Goal: Transaction & Acquisition: Purchase product/service

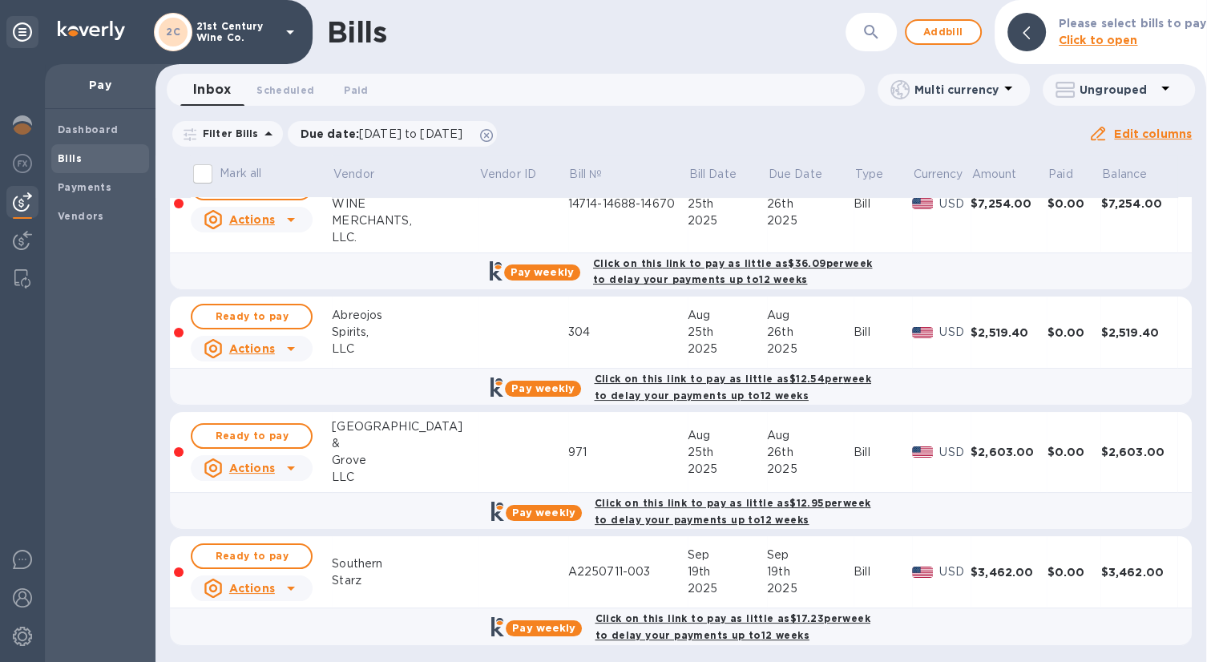
scroll to position [167, 0]
click at [927, 31] on span "Add bill" at bounding box center [943, 31] width 48 height 19
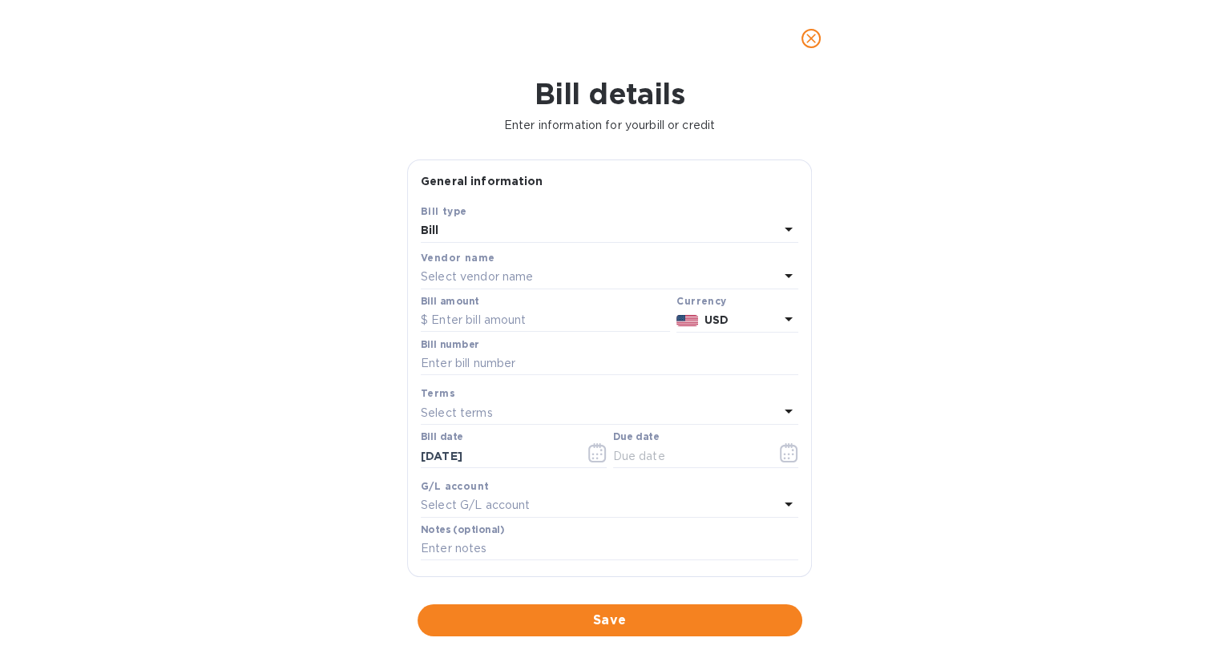
click at [518, 275] on p "Select vendor name" at bounding box center [477, 276] width 112 height 17
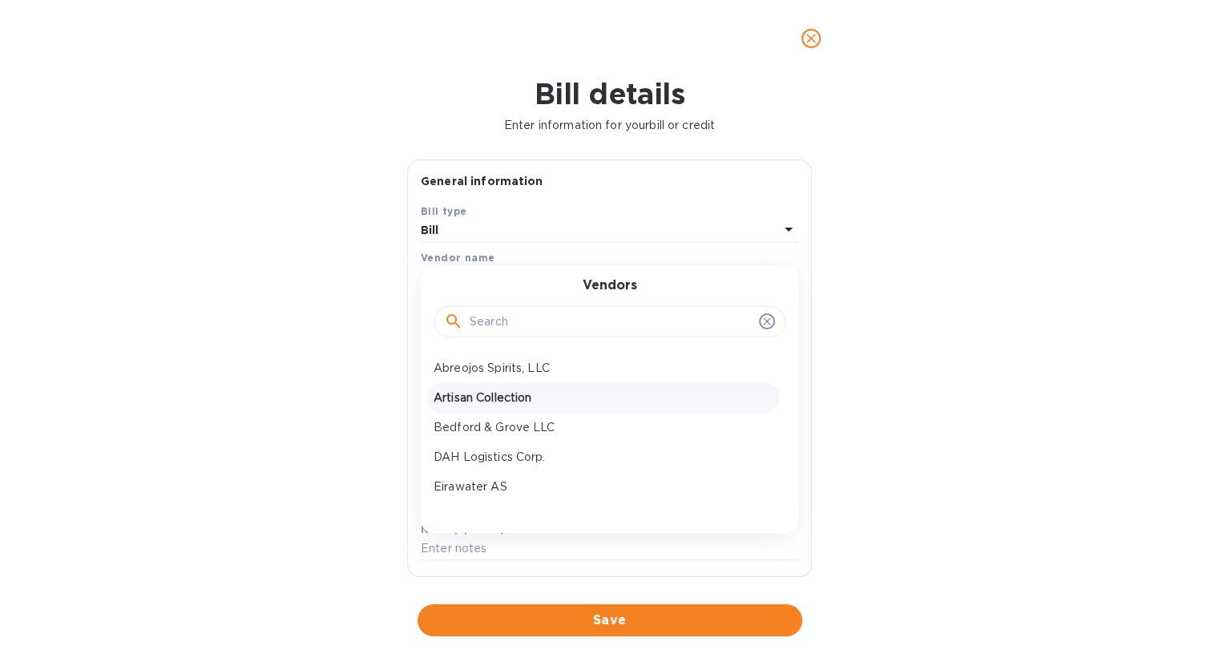
click at [526, 395] on p "Artisan Collection" at bounding box center [602, 397] width 339 height 17
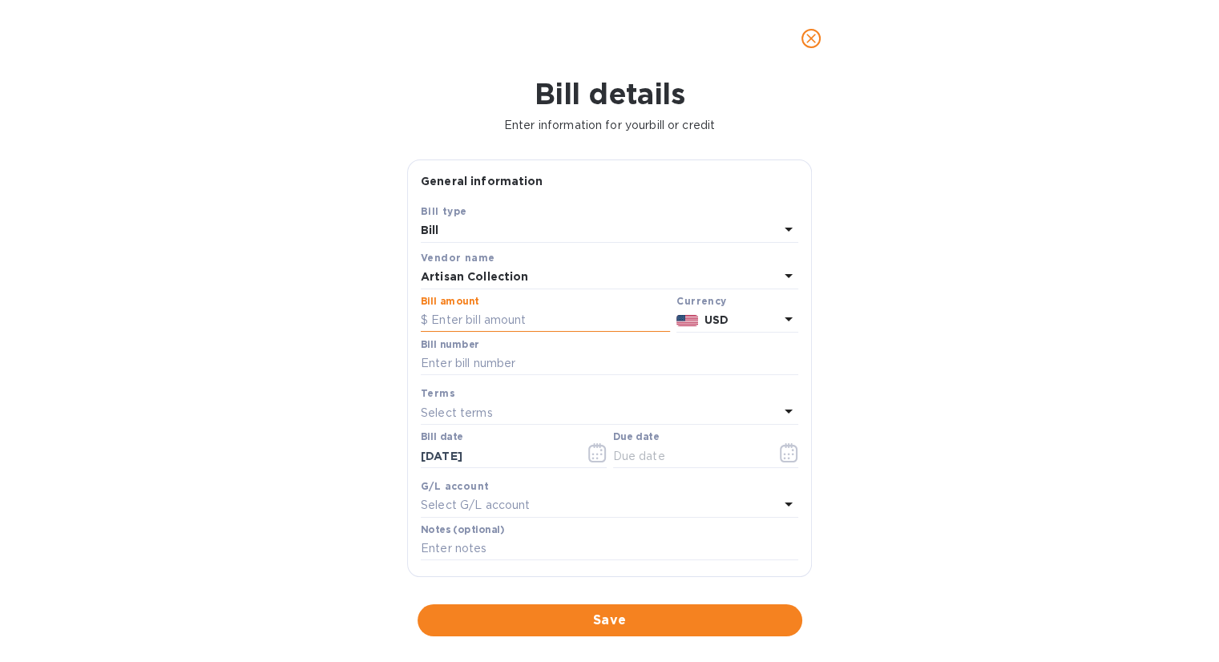
click at [497, 322] on input "text" at bounding box center [545, 320] width 249 height 24
type input "2,031"
click at [516, 361] on input "text" at bounding box center [609, 364] width 377 height 24
type input "9030"
click at [770, 461] on button "button" at bounding box center [789, 452] width 38 height 38
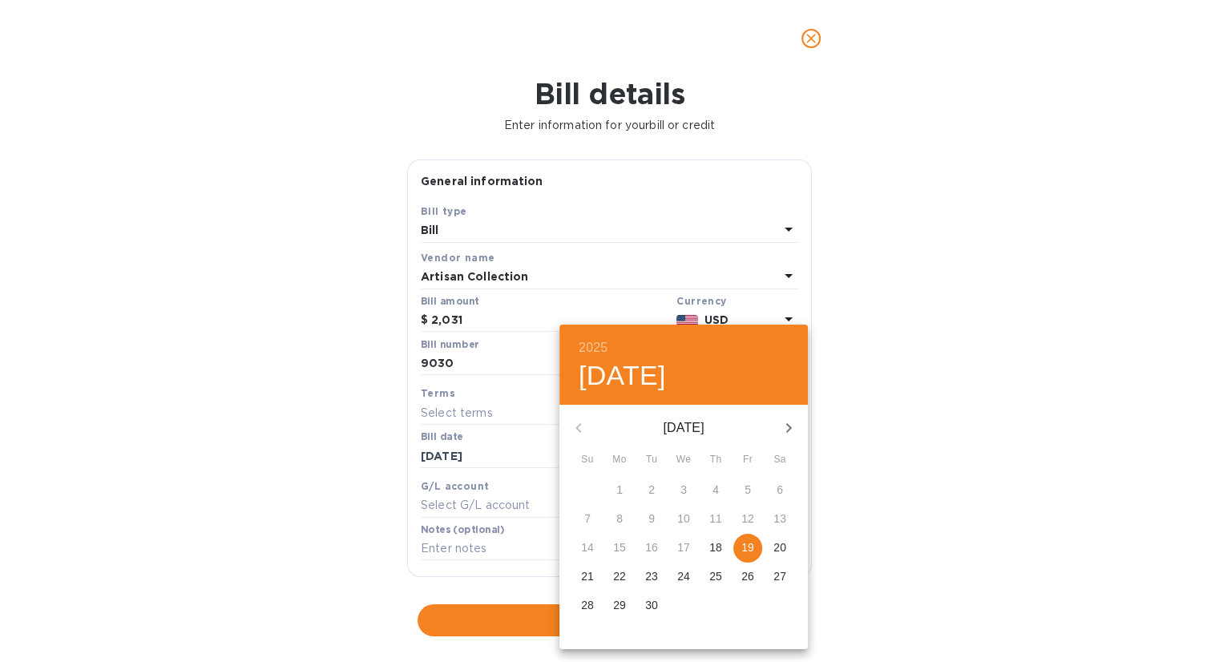
click at [752, 542] on p "19" at bounding box center [747, 547] width 13 height 16
type input "[DATE]"
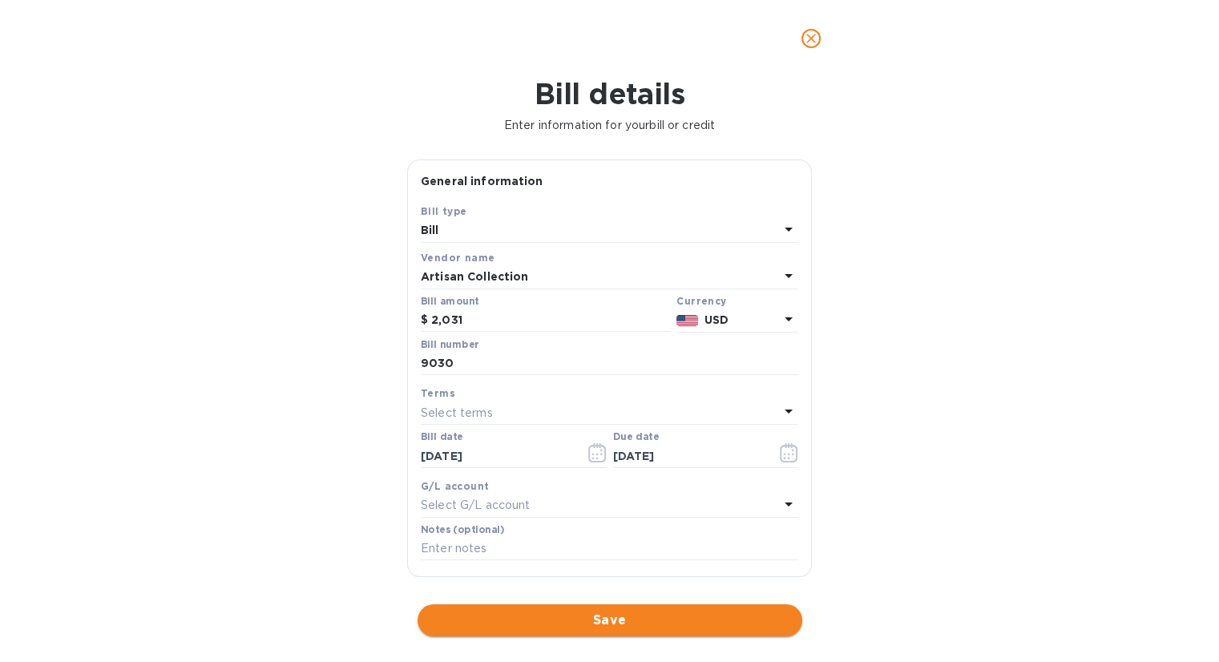
click at [663, 618] on span "Save" at bounding box center [609, 620] width 359 height 19
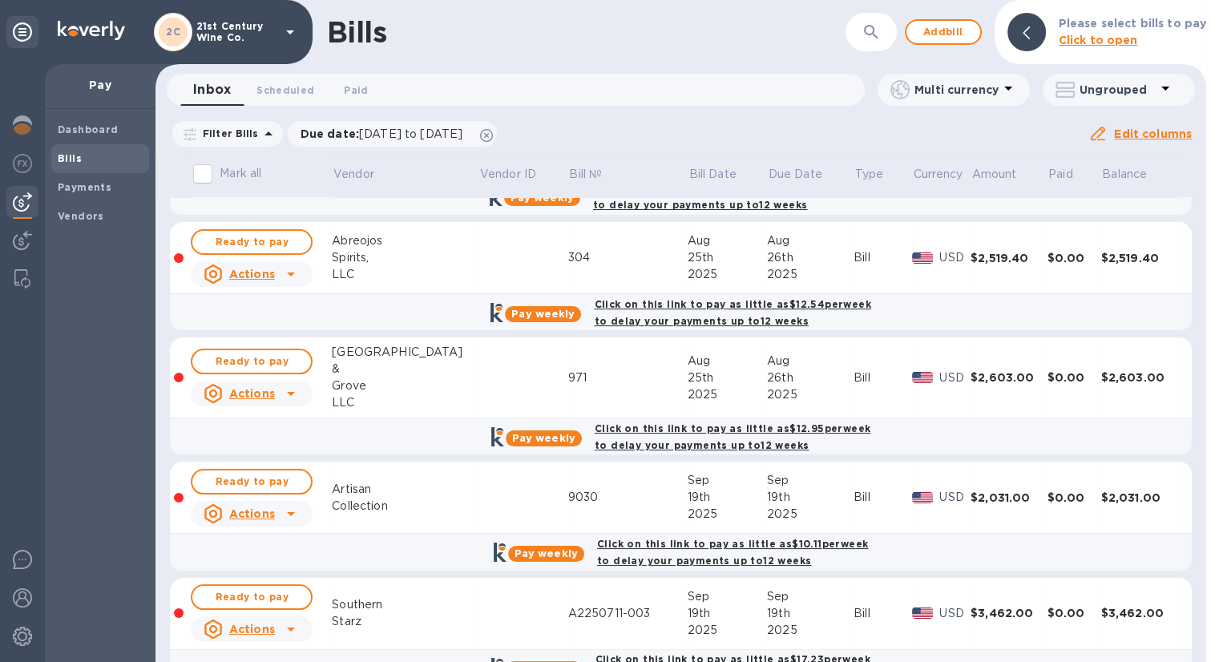
scroll to position [282, 0]
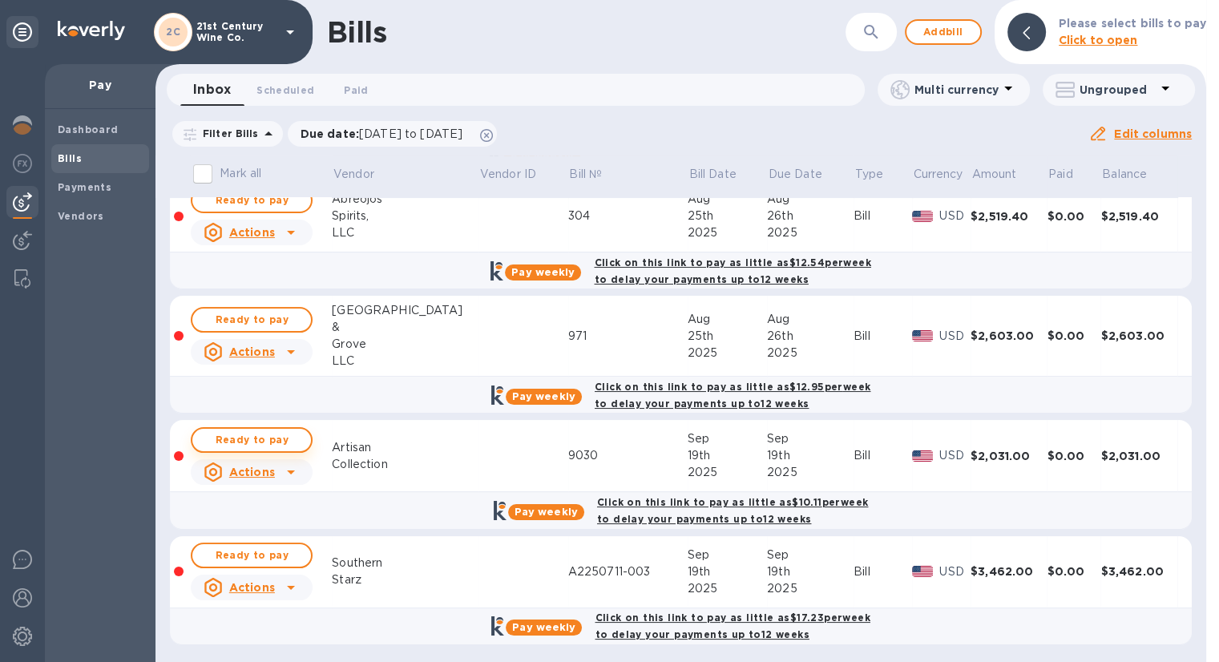
click at [276, 437] on span "Ready to pay" at bounding box center [251, 439] width 93 height 19
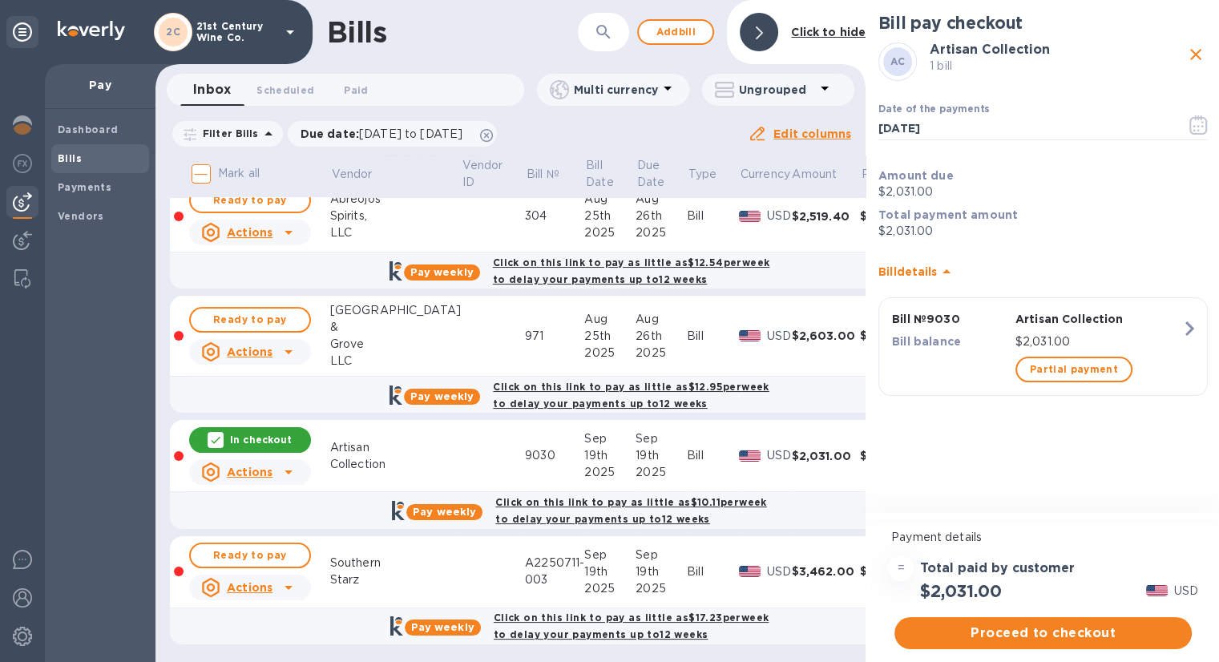
click at [1042, 632] on span "Proceed to checkout" at bounding box center [1043, 632] width 272 height 19
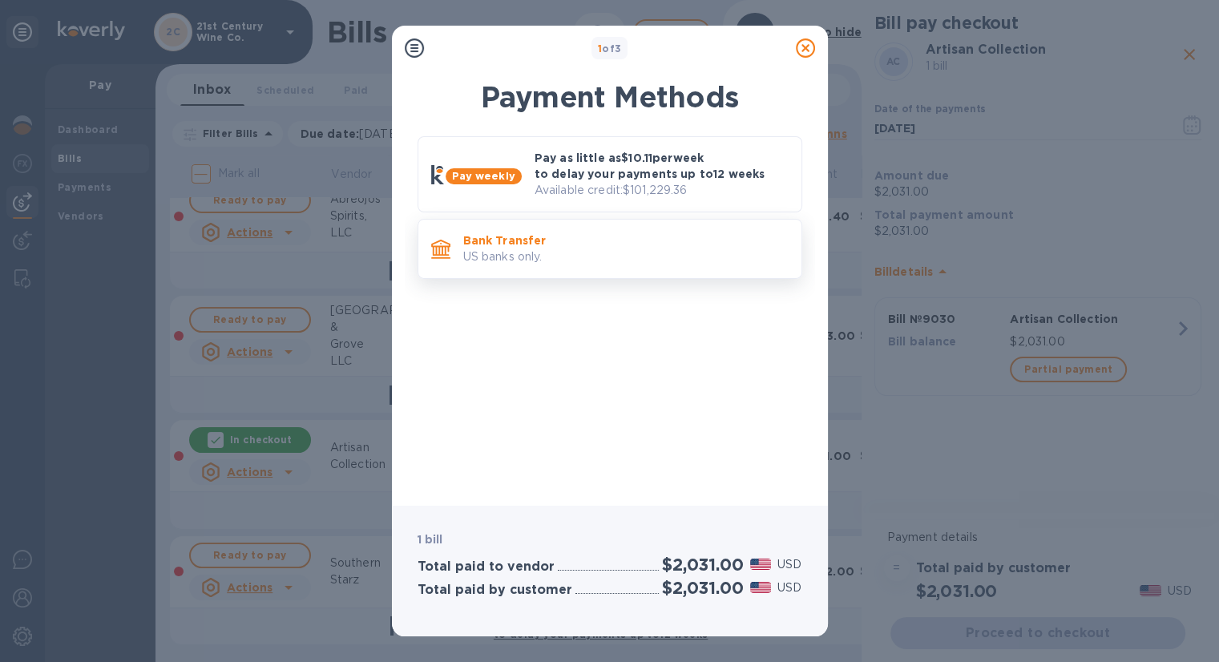
click at [505, 243] on p "Bank Transfer" at bounding box center [625, 240] width 325 height 16
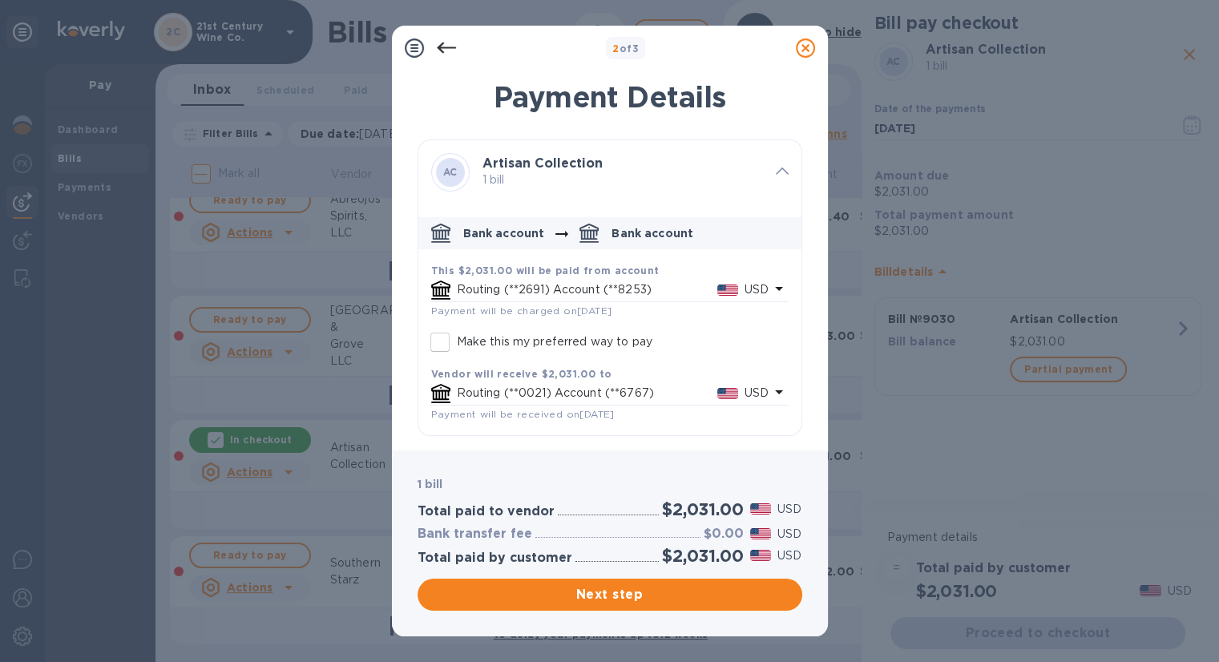
click at [558, 390] on p "Routing (**0021) Account (**6767)" at bounding box center [587, 393] width 260 height 17
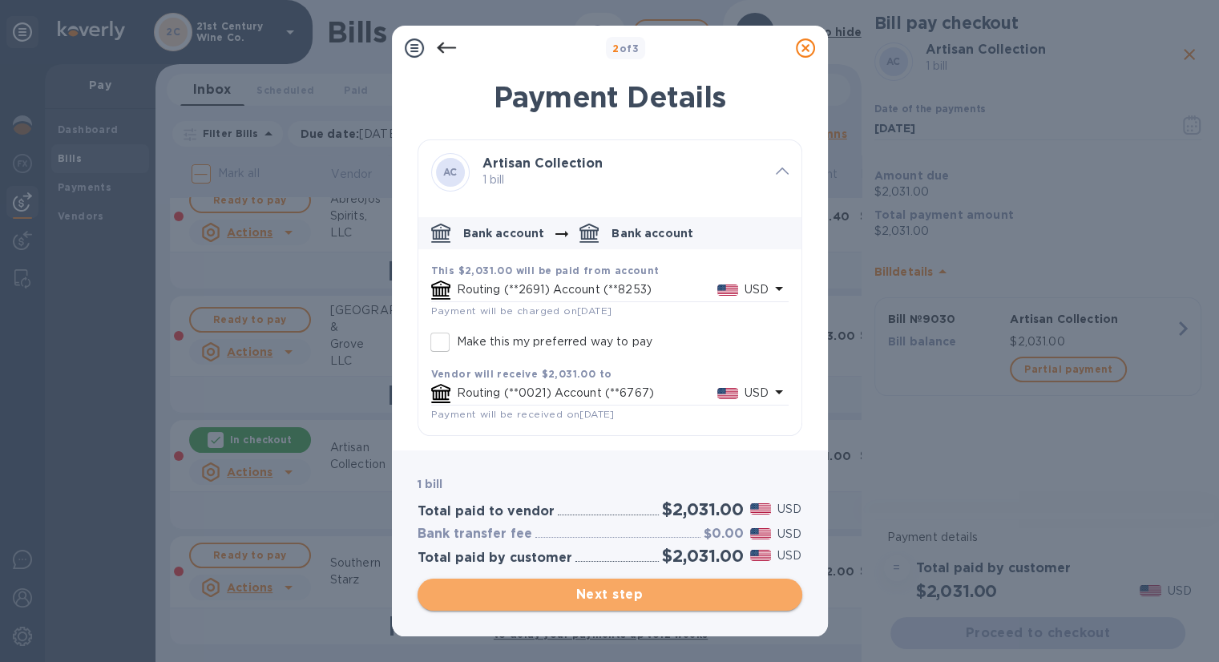
scroll to position [0, 0]
click at [668, 595] on span "Next step" at bounding box center [609, 594] width 359 height 19
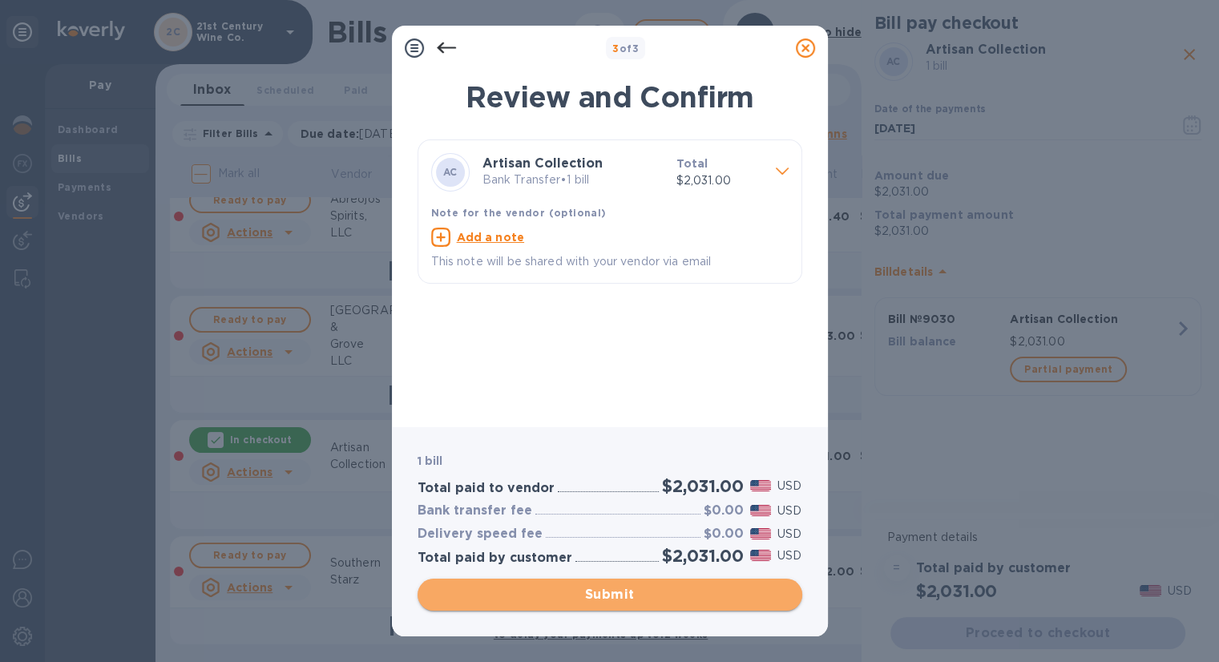
click at [668, 595] on span "Submit" at bounding box center [609, 594] width 359 height 19
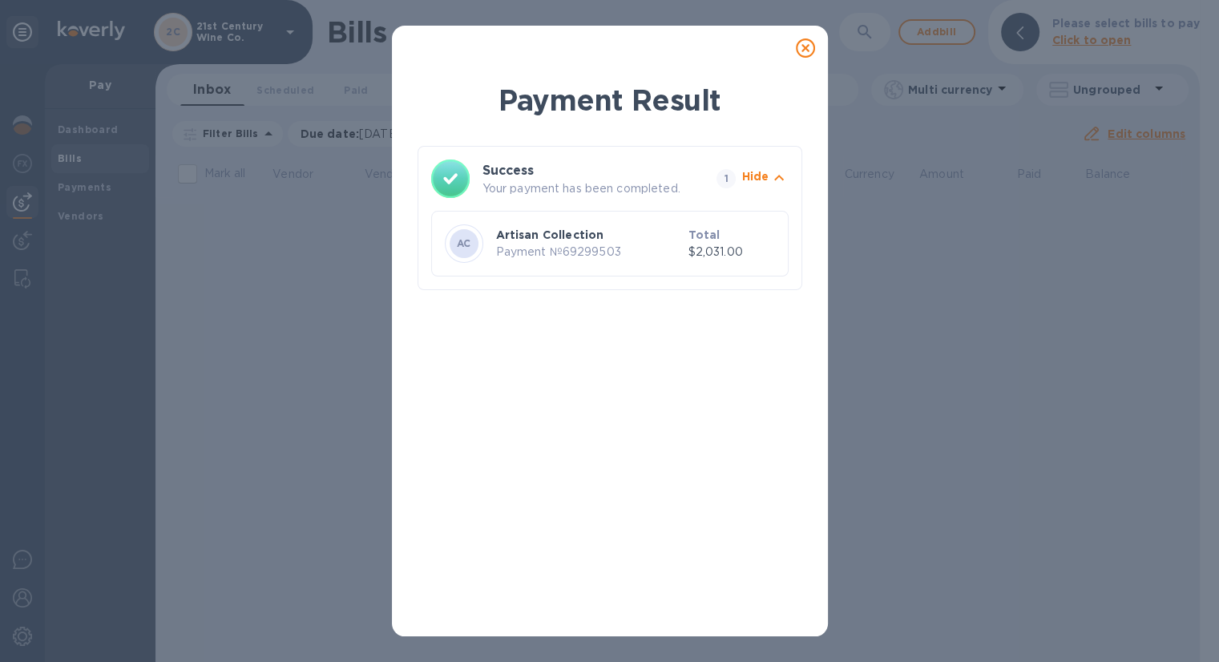
click at [804, 53] on icon at bounding box center [805, 47] width 19 height 19
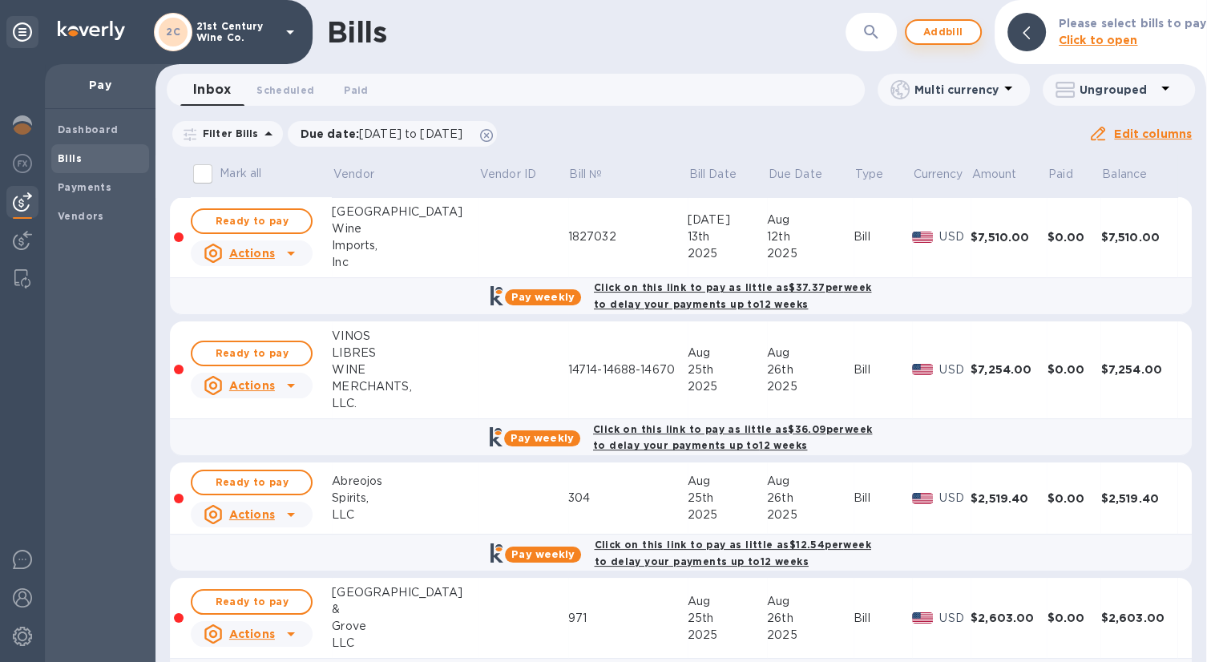
click at [957, 34] on span "Add bill" at bounding box center [943, 31] width 48 height 19
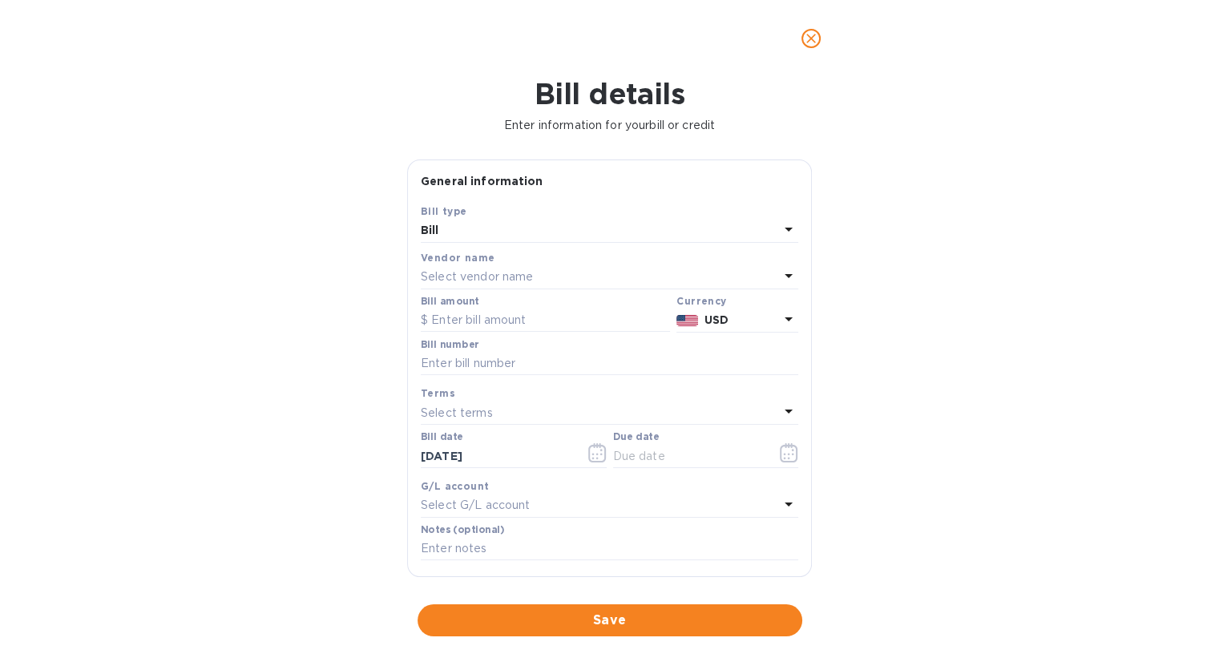
click at [522, 274] on p "Select vendor name" at bounding box center [477, 276] width 112 height 17
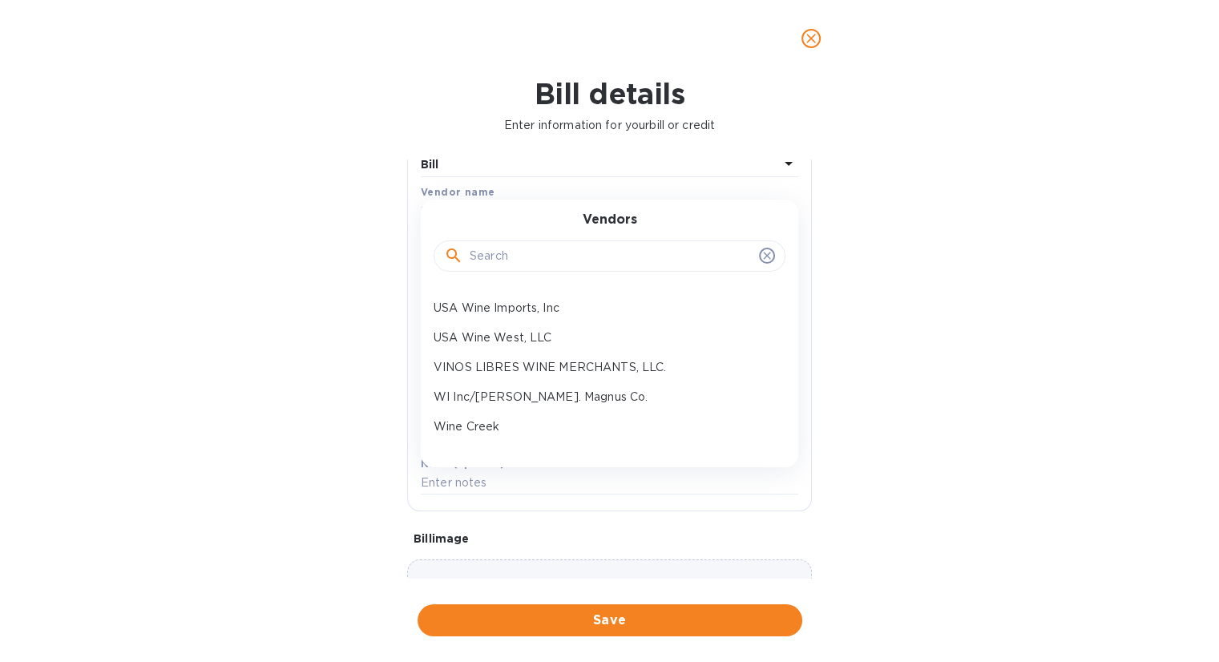
scroll to position [183, 0]
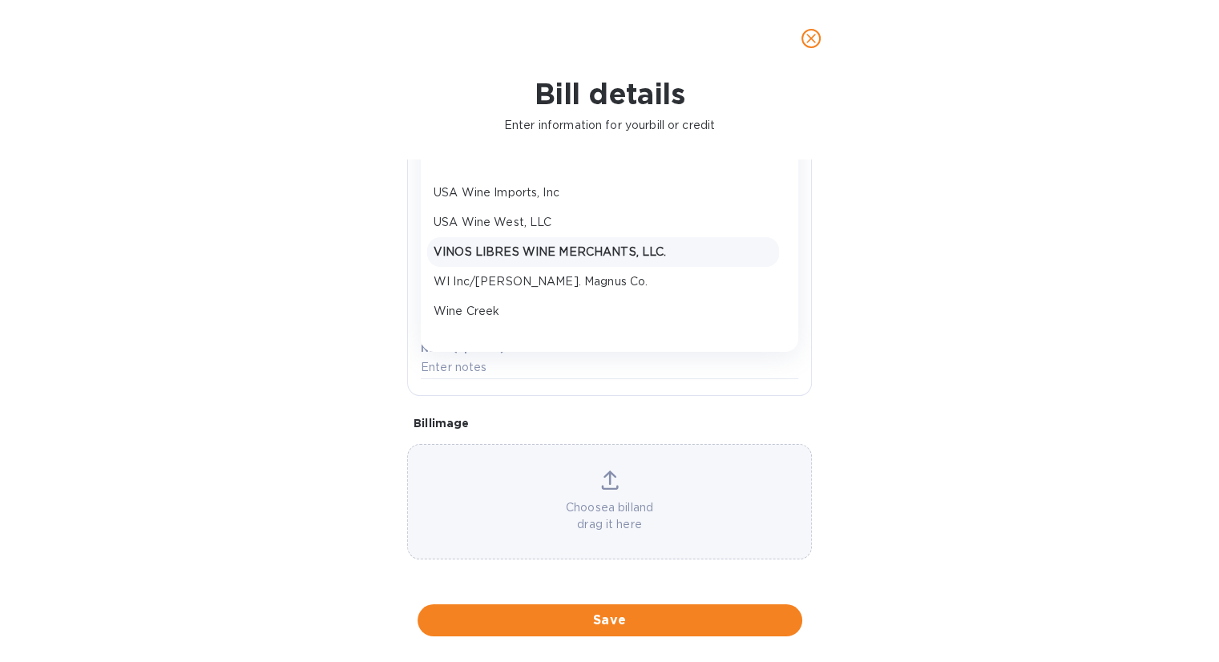
click at [505, 248] on p "VINOS LIBRES WINE MERCHANTS, LLC." at bounding box center [602, 252] width 339 height 17
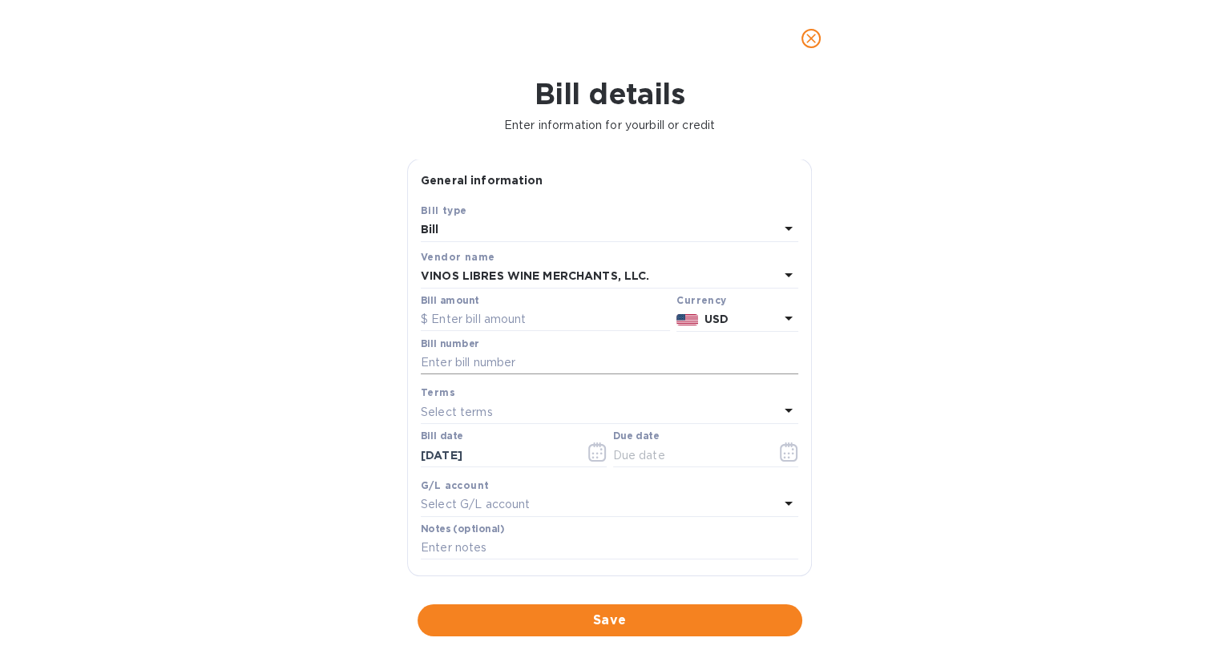
scroll to position [0, 0]
click at [514, 312] on input "text" at bounding box center [545, 320] width 249 height 24
type input "408"
click at [509, 358] on input "text" at bounding box center [609, 364] width 377 height 24
type input "14769"
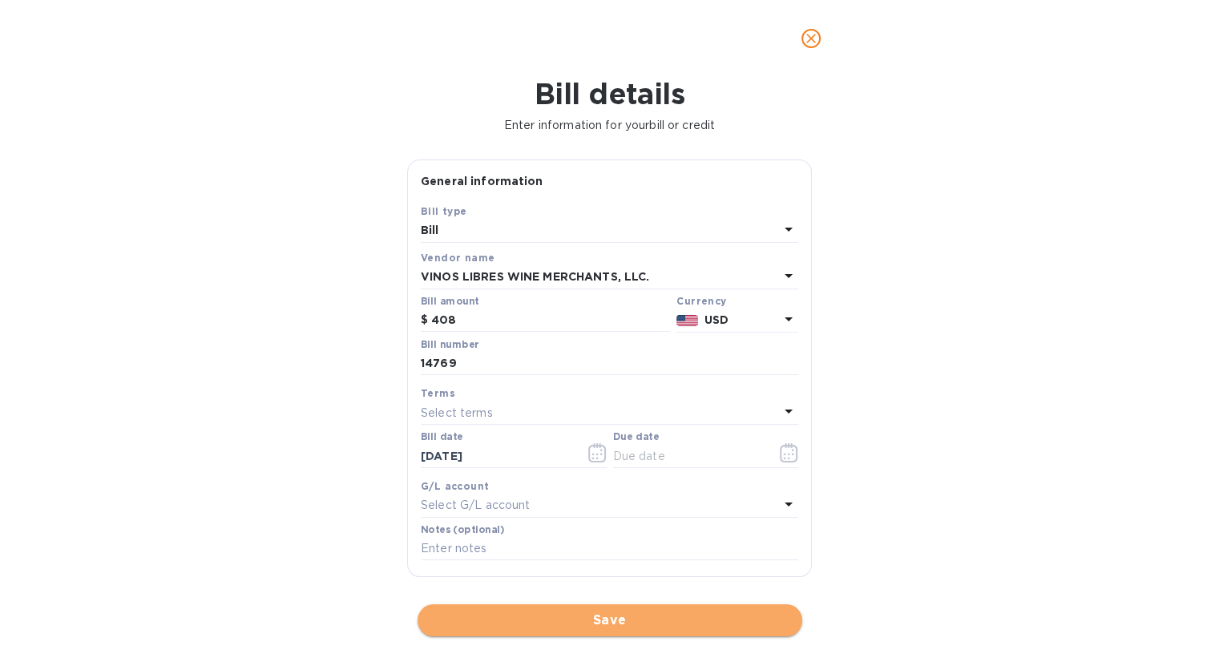
click at [668, 616] on span "Save" at bounding box center [609, 620] width 359 height 19
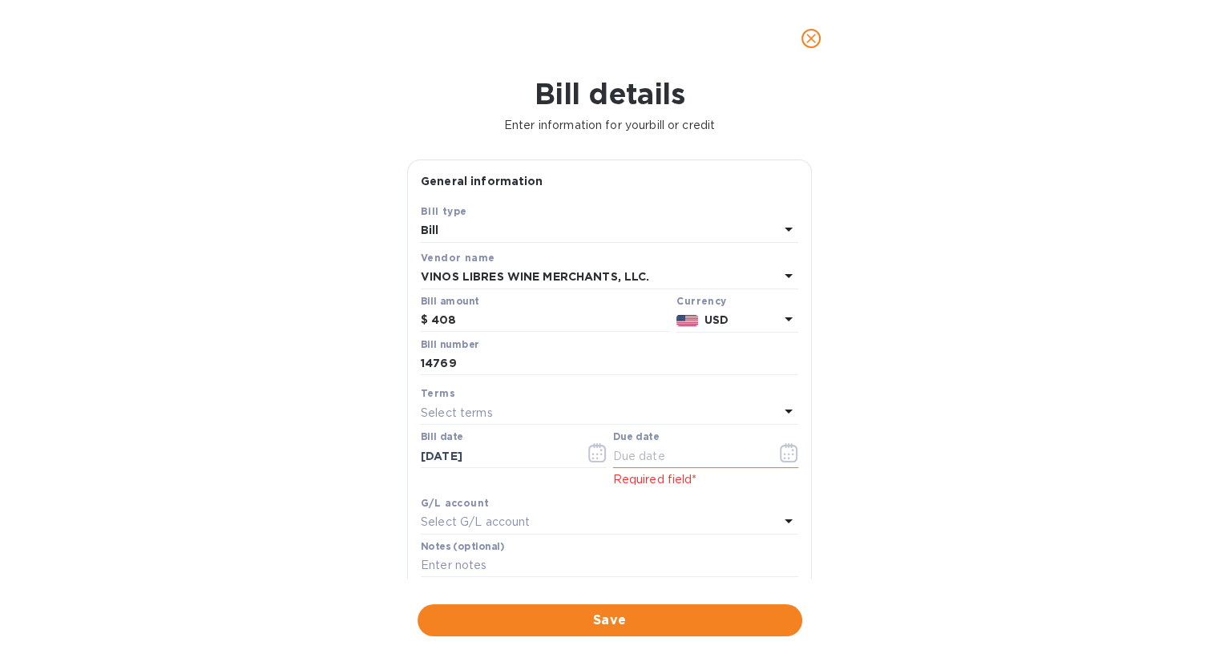
click at [785, 458] on icon "button" at bounding box center [789, 452] width 18 height 19
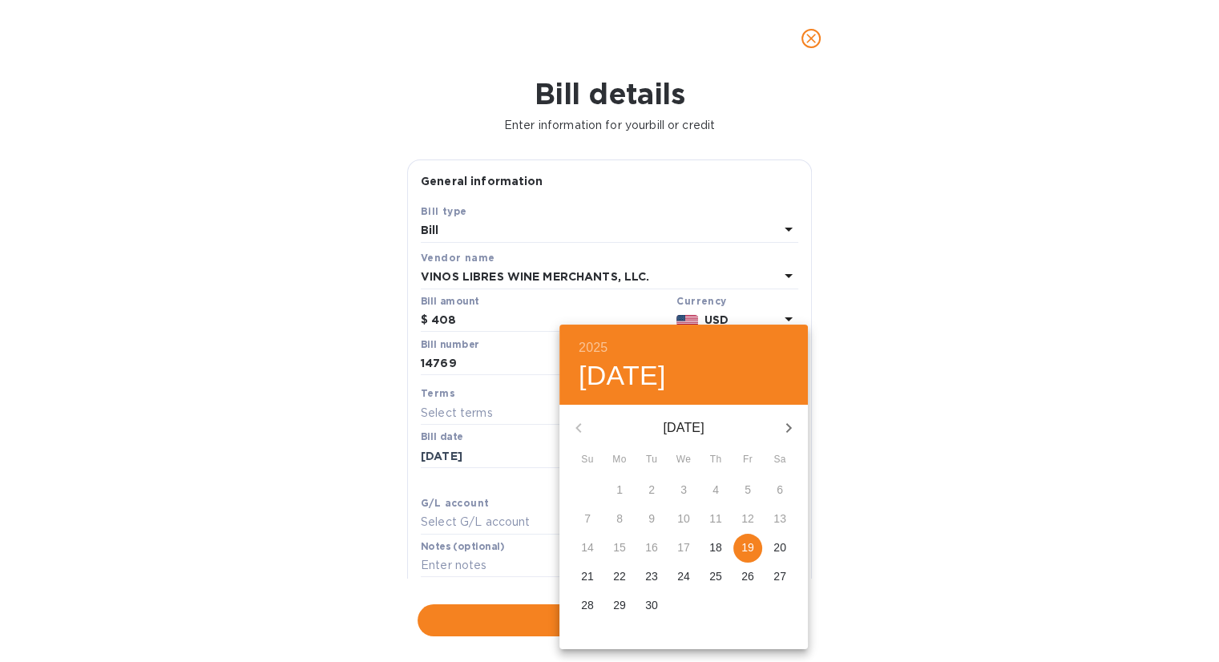
click at [748, 545] on p "19" at bounding box center [747, 547] width 13 height 16
type input "[DATE]"
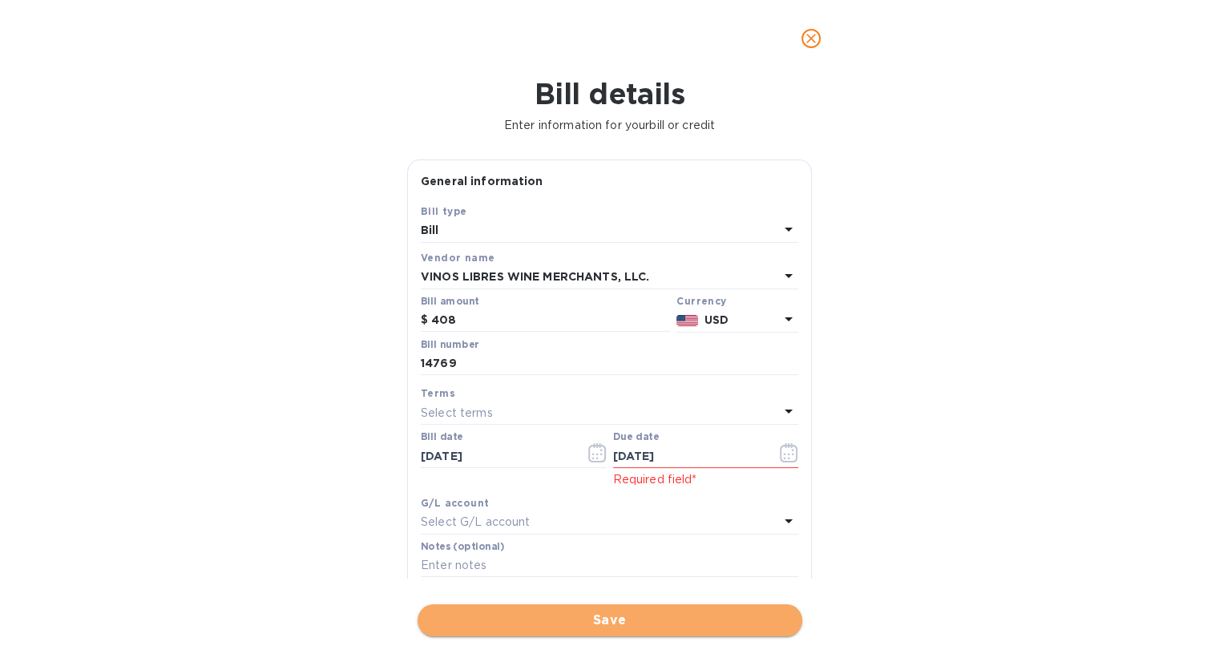
click at [685, 611] on span "Save" at bounding box center [609, 620] width 359 height 19
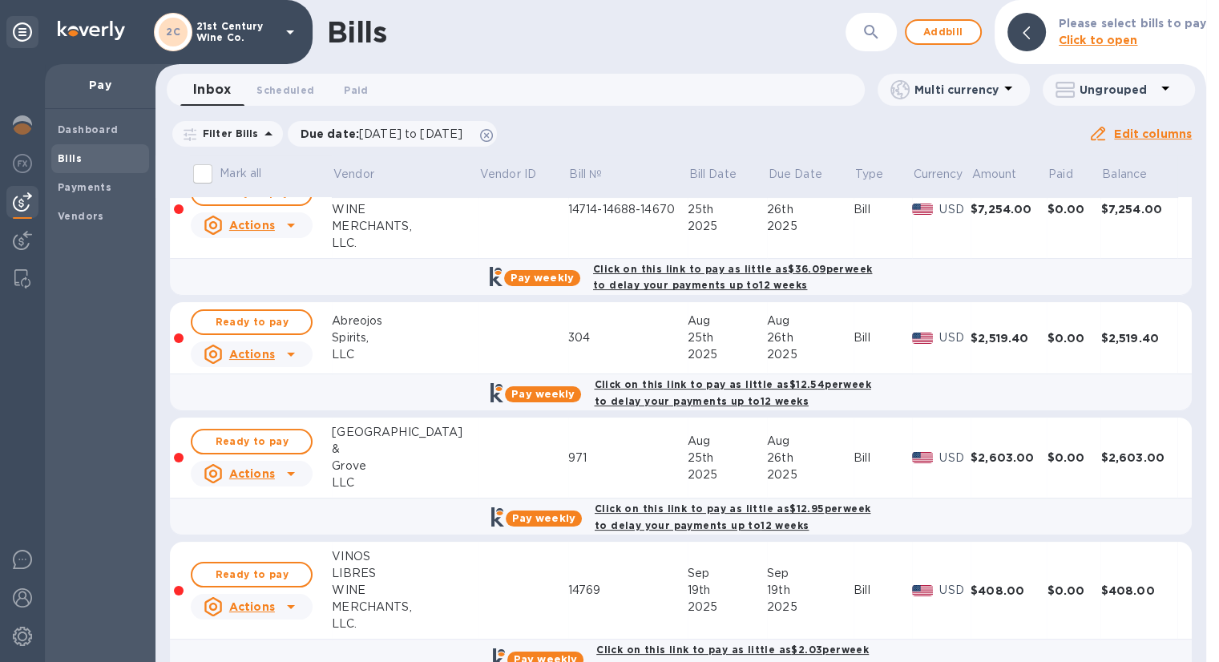
scroll to position [240, 0]
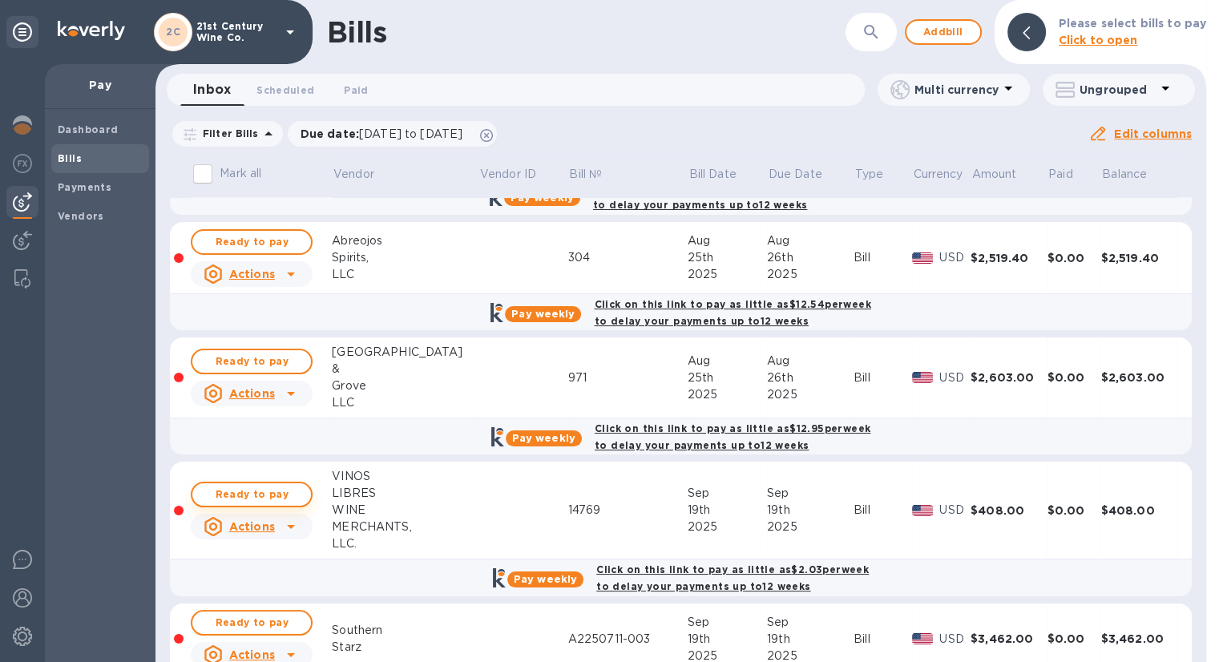
click at [273, 491] on span "Ready to pay" at bounding box center [251, 494] width 93 height 19
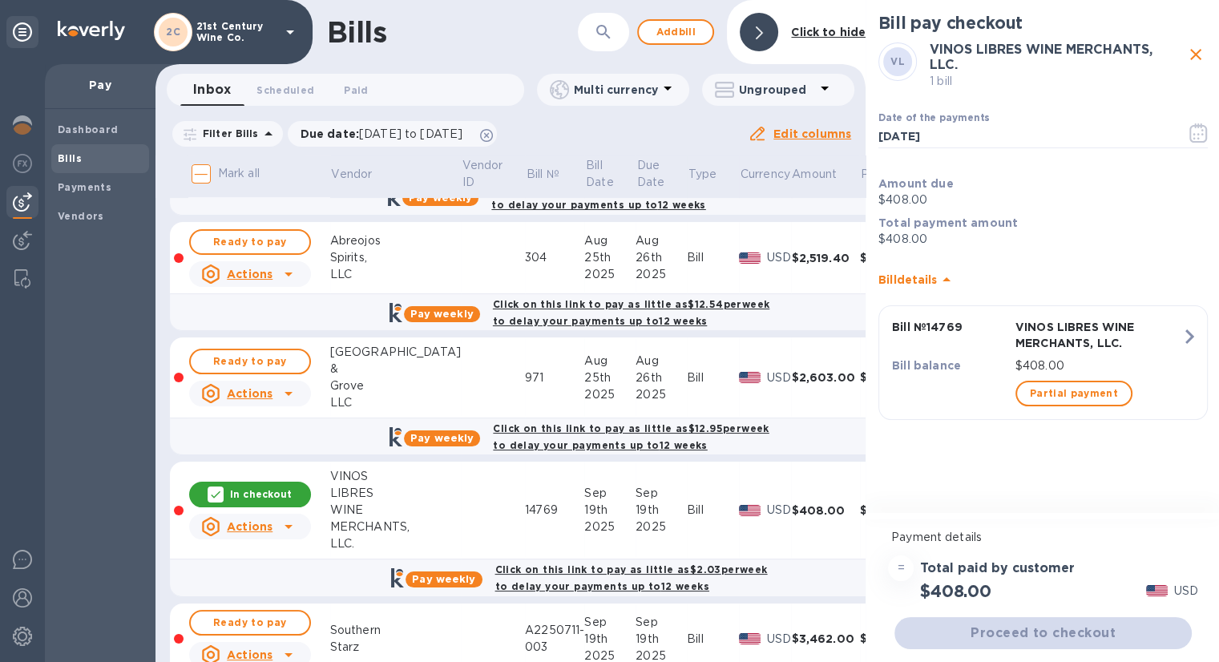
click at [1054, 631] on div "Proceed to checkout" at bounding box center [1043, 633] width 304 height 38
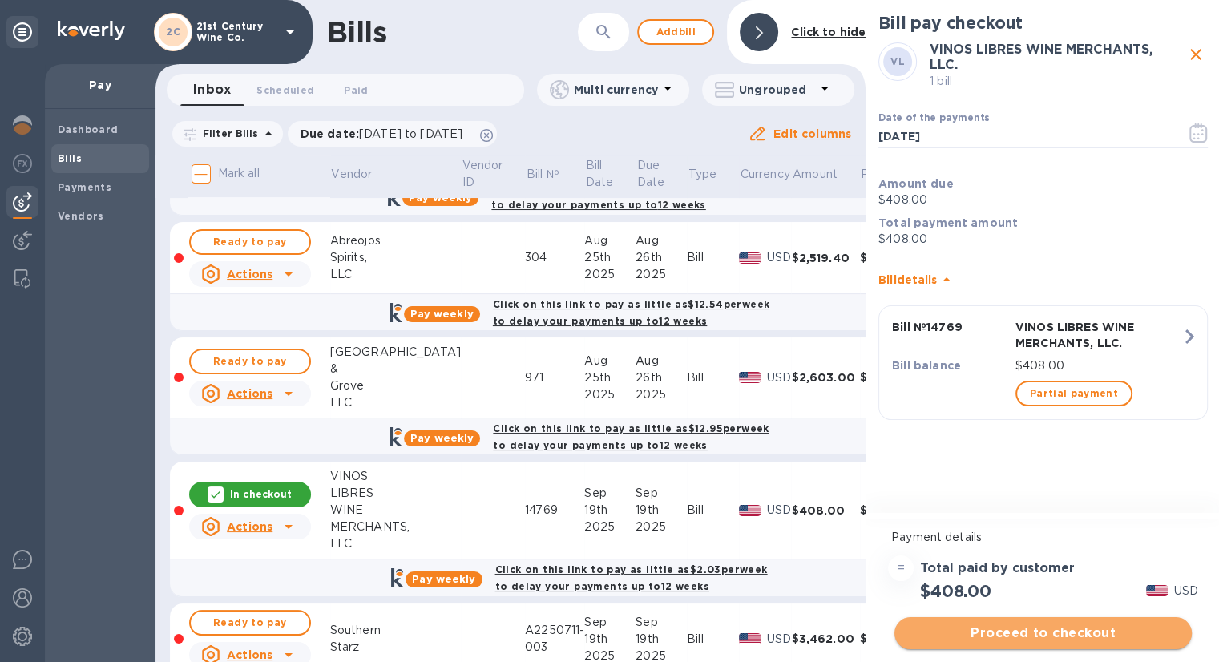
click at [1019, 632] on span "Proceed to checkout" at bounding box center [1043, 632] width 272 height 19
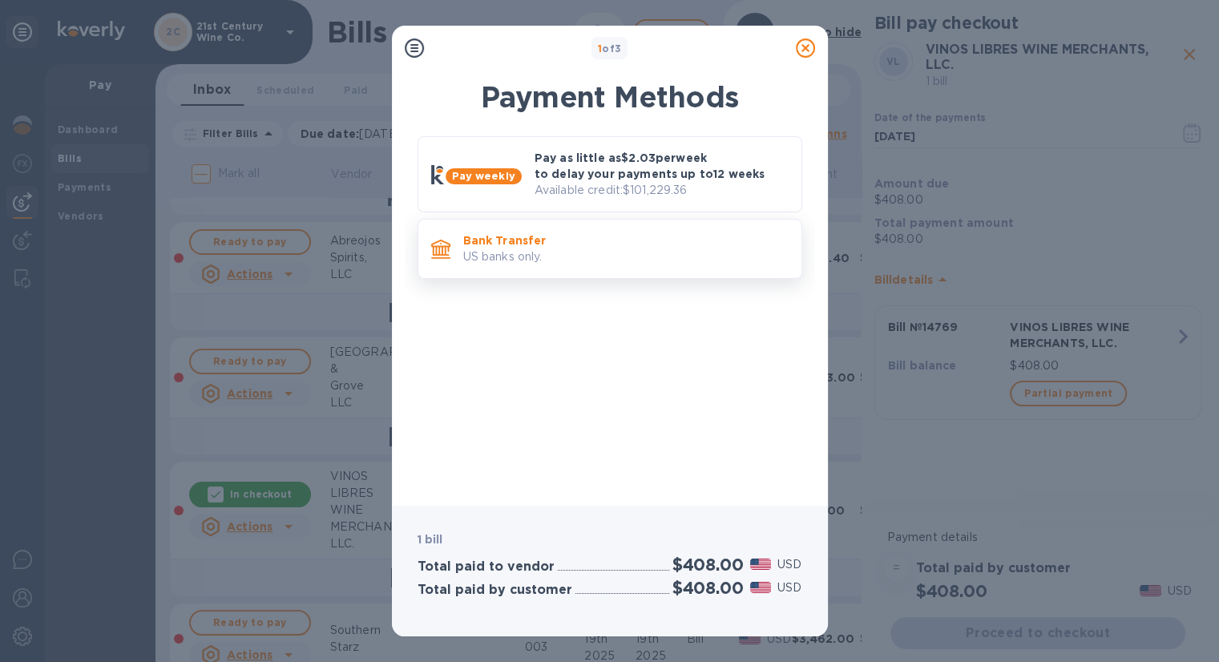
click at [607, 257] on p "US banks only." at bounding box center [625, 256] width 325 height 17
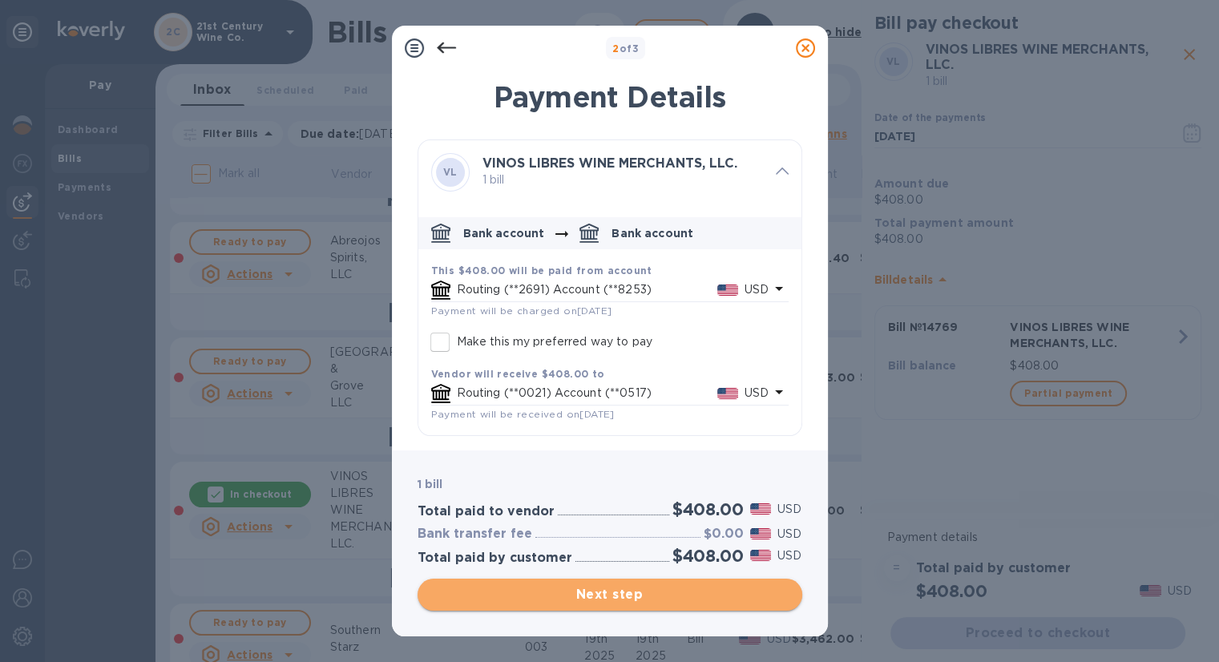
click at [622, 599] on span "Next step" at bounding box center [609, 594] width 359 height 19
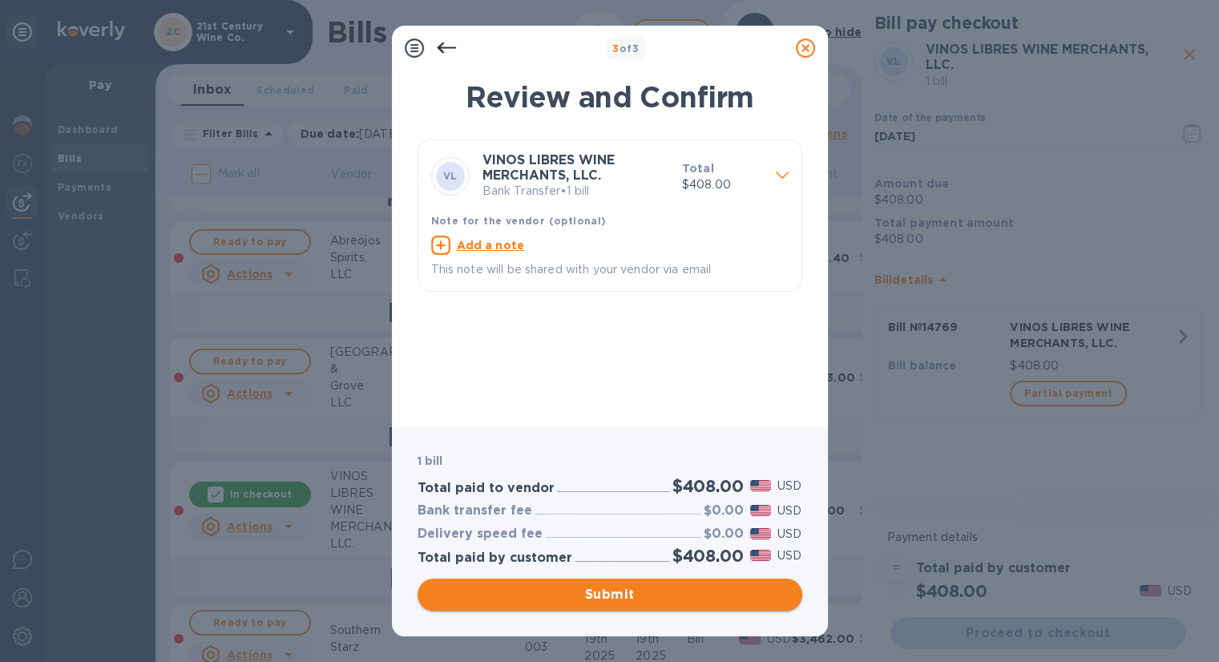
click at [622, 599] on span "Submit" at bounding box center [609, 594] width 359 height 19
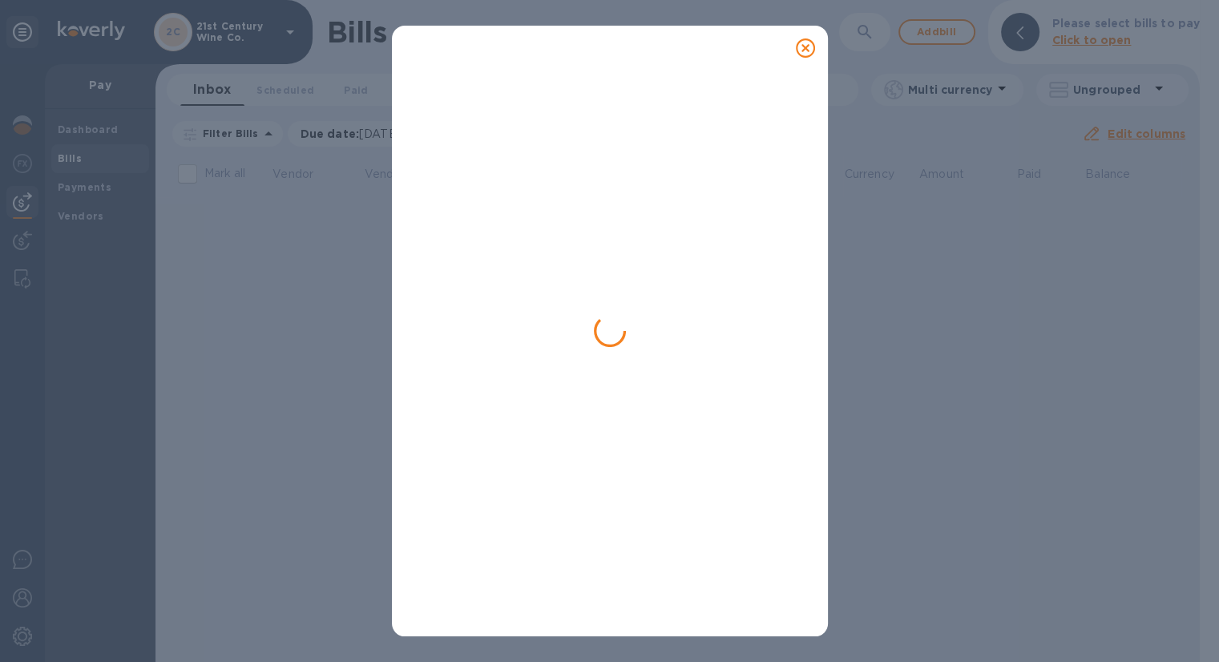
scroll to position [0, 0]
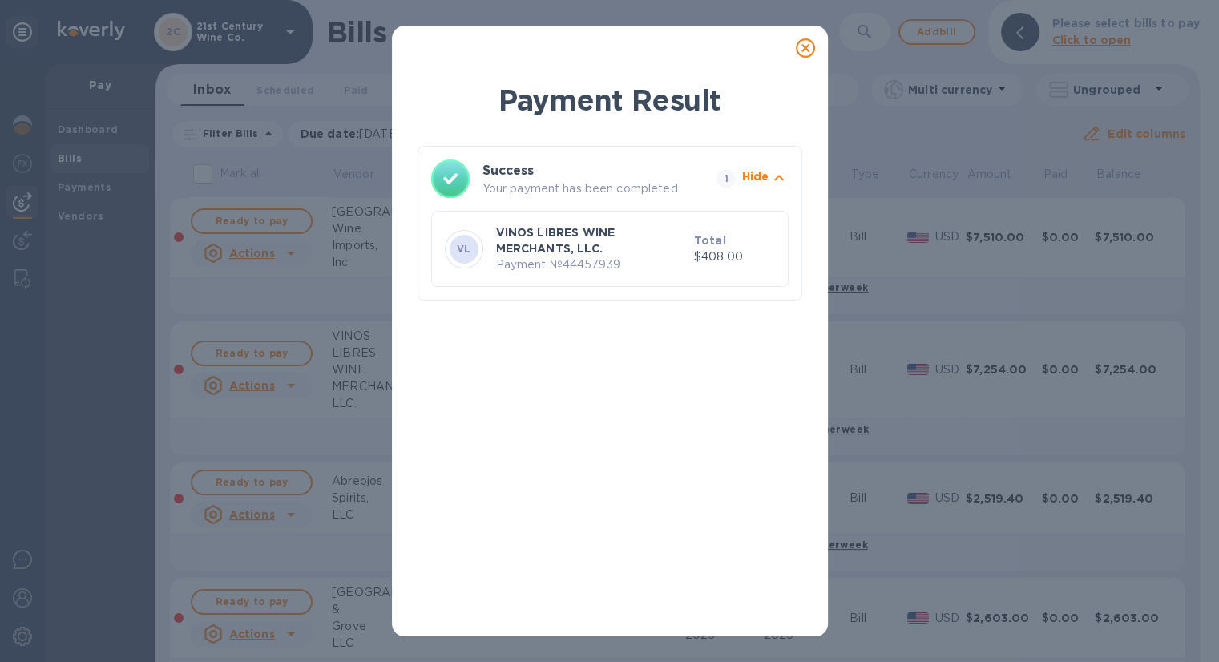
click at [802, 50] on icon at bounding box center [805, 47] width 19 height 19
